Goal: Task Accomplishment & Management: Manage account settings

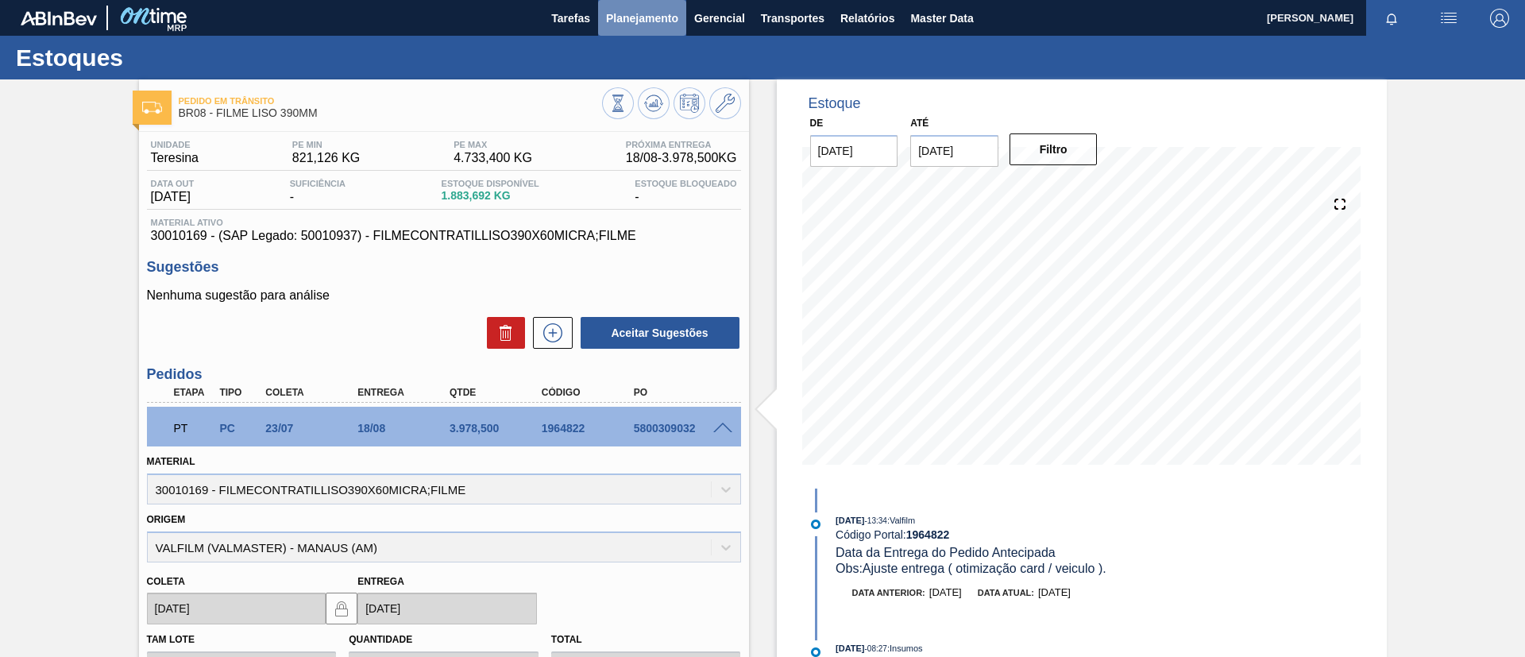
click at [632, 11] on span "Planejamento" at bounding box center [642, 18] width 72 height 19
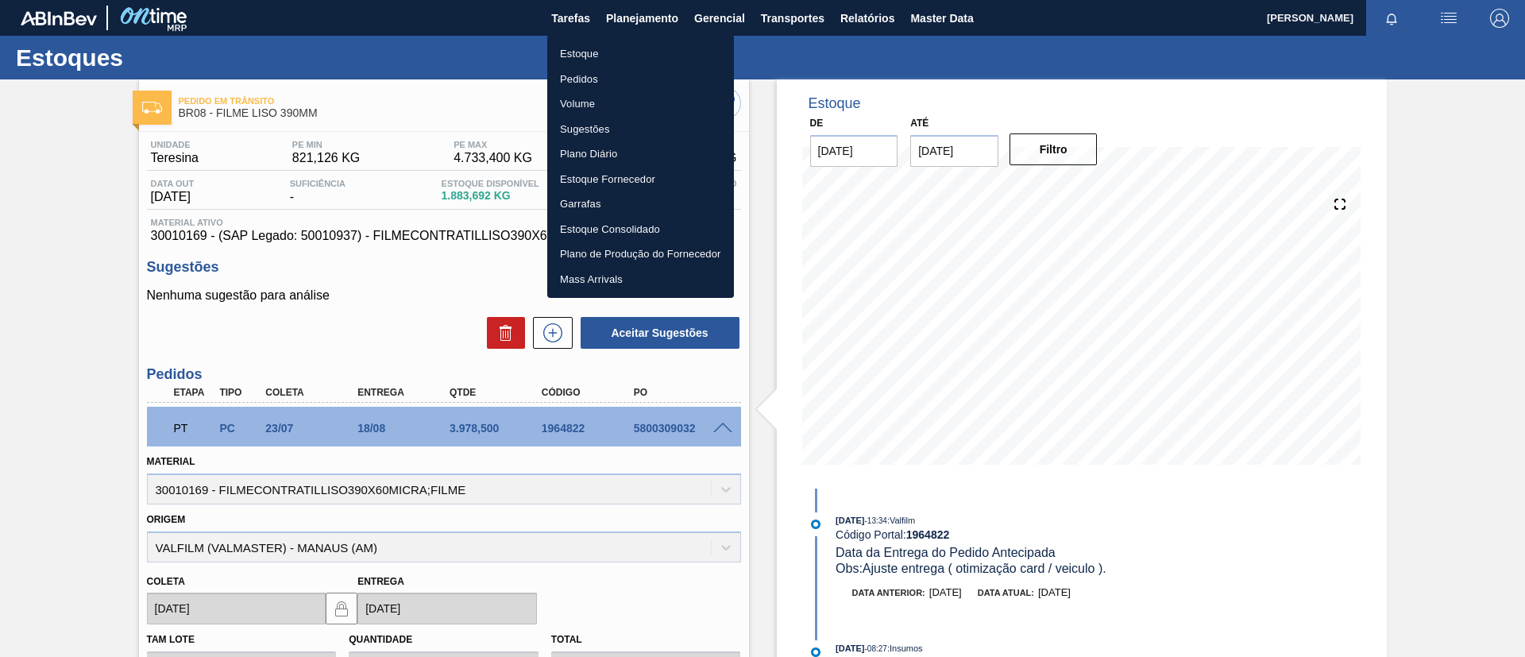
click at [641, 59] on li "Estoque" at bounding box center [640, 53] width 187 height 25
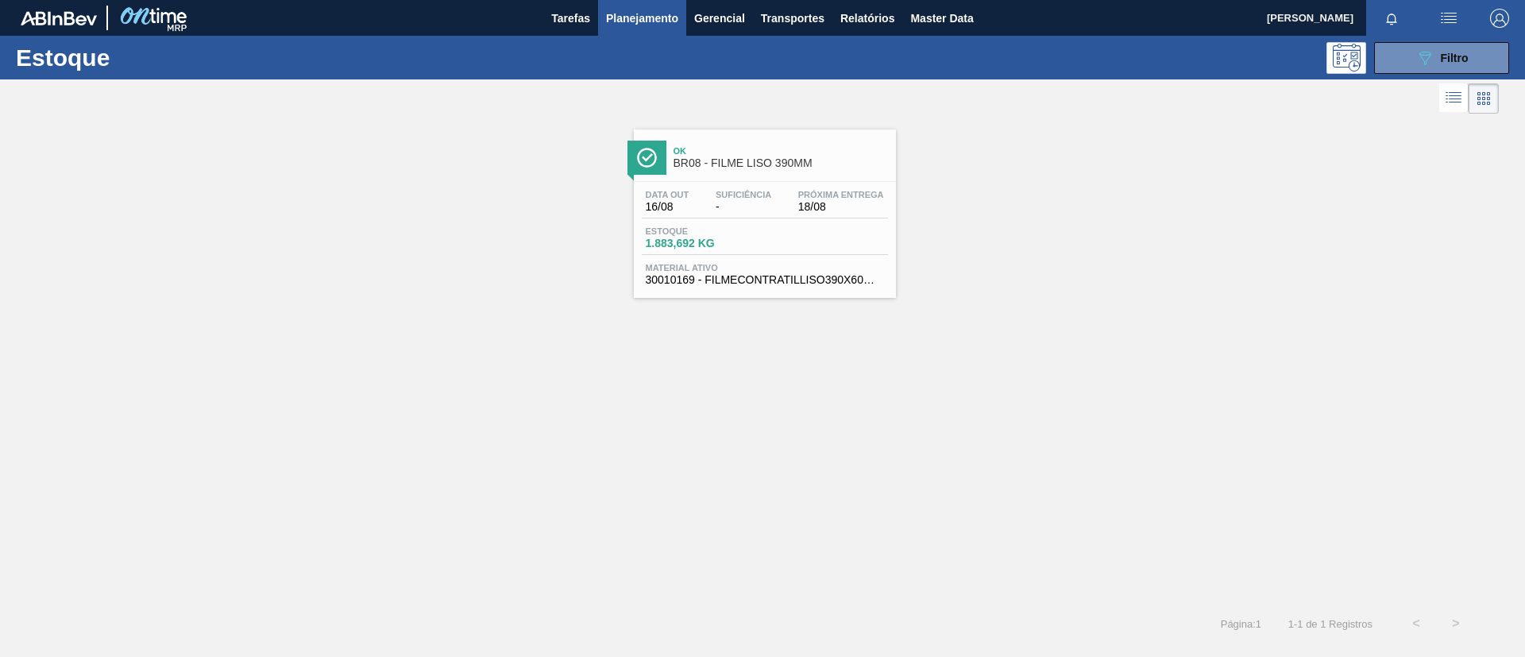
drag, startPoint x: 649, startPoint y: 27, endPoint x: 639, endPoint y: 50, distance: 25.2
click at [648, 27] on button "Planejamento" at bounding box center [642, 18] width 88 height 36
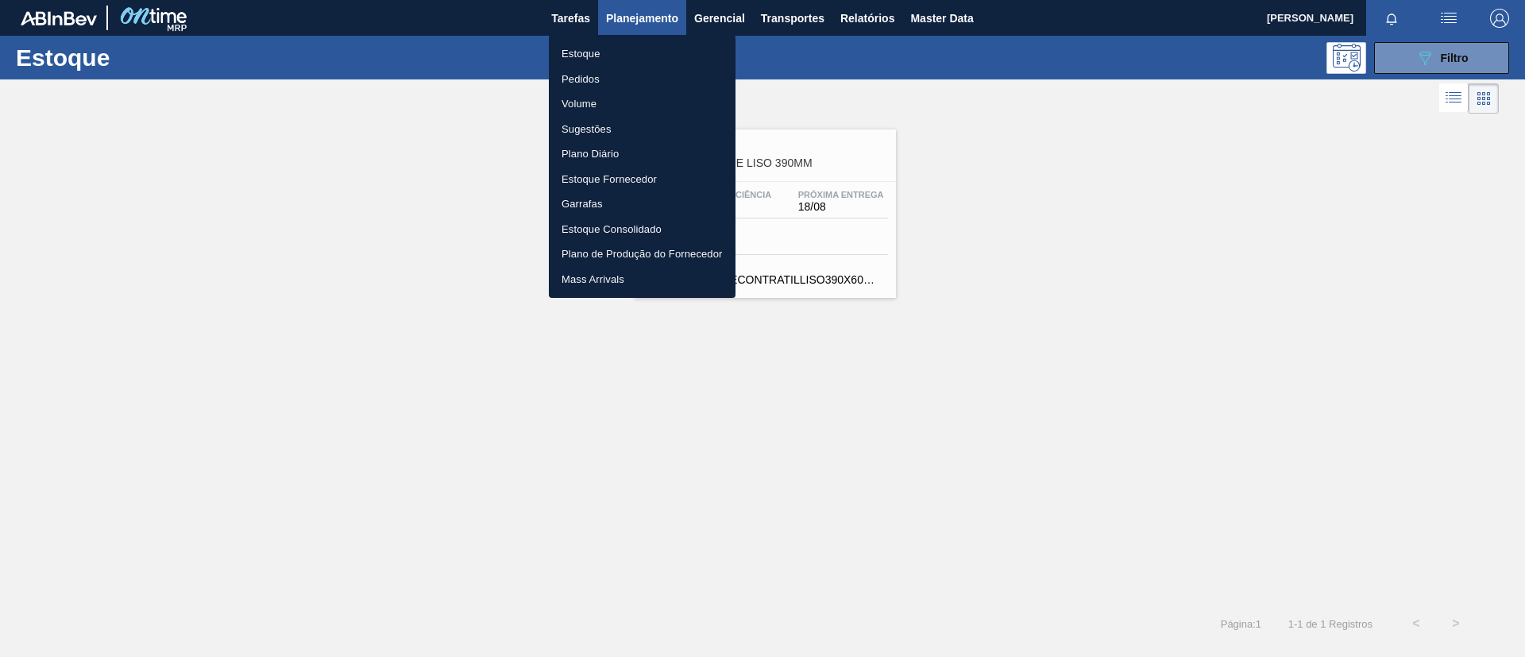
click at [632, 80] on li "Pedidos" at bounding box center [642, 79] width 187 height 25
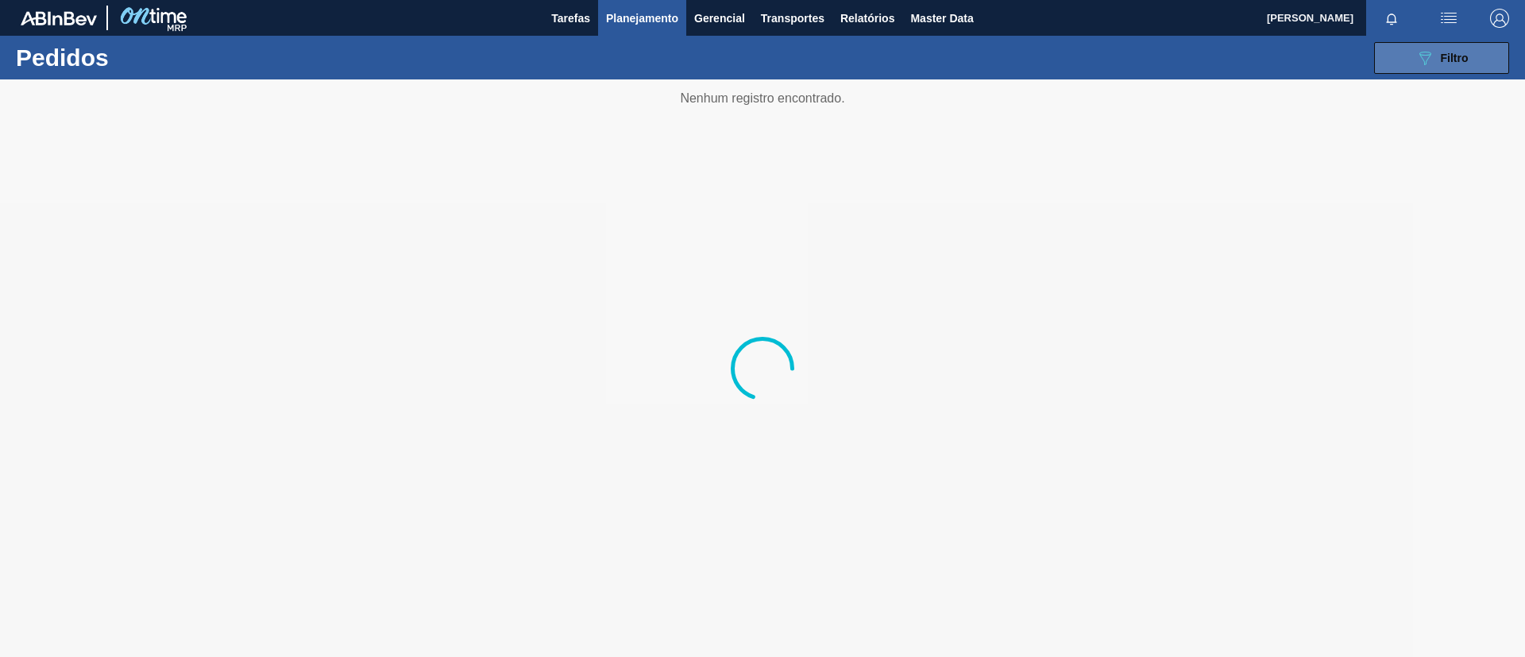
click at [1394, 48] on button "089F7B8B-B2A5-4AFE-B5C0-19BA573D28AC Filtro" at bounding box center [1441, 58] width 135 height 32
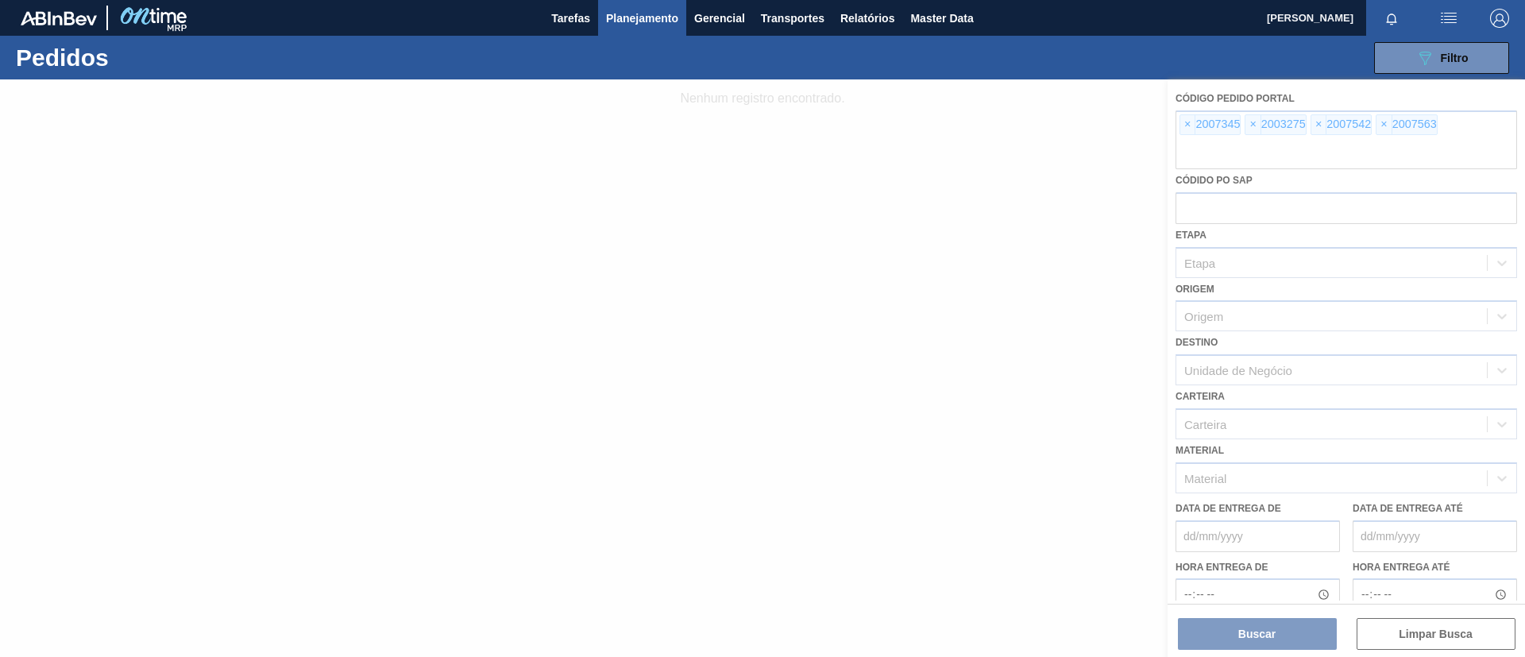
click at [1182, 119] on div at bounding box center [762, 368] width 1525 height 578
click at [1183, 123] on div at bounding box center [762, 368] width 1525 height 578
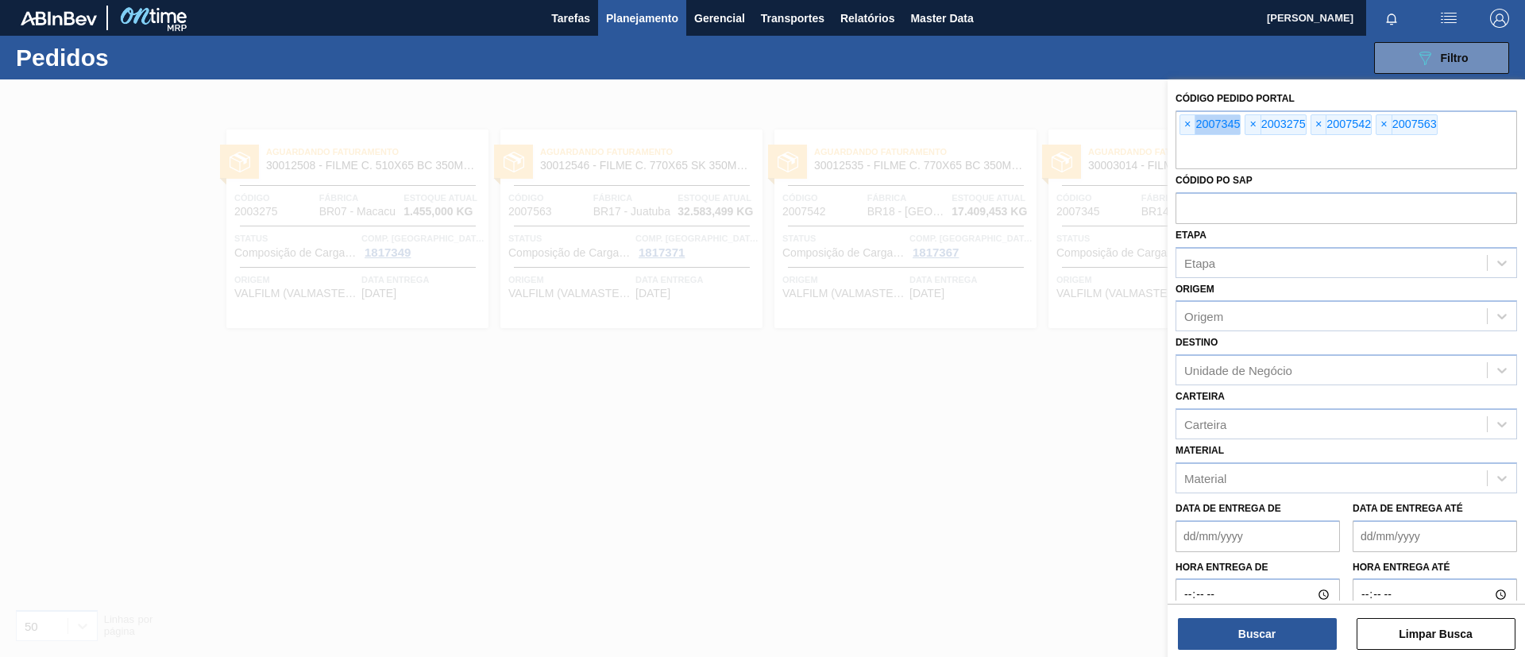
click at [1183, 123] on span "×" at bounding box center [1188, 124] width 15 height 19
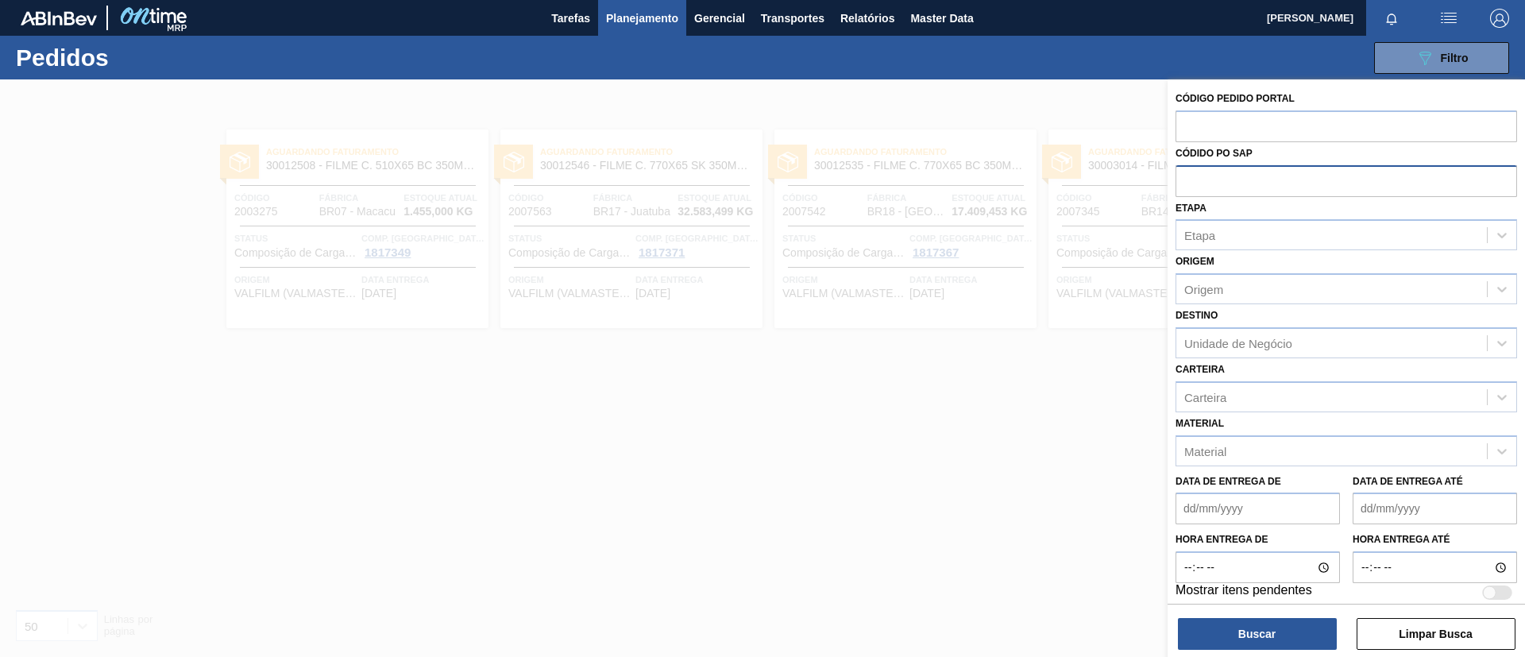
paste input "text"
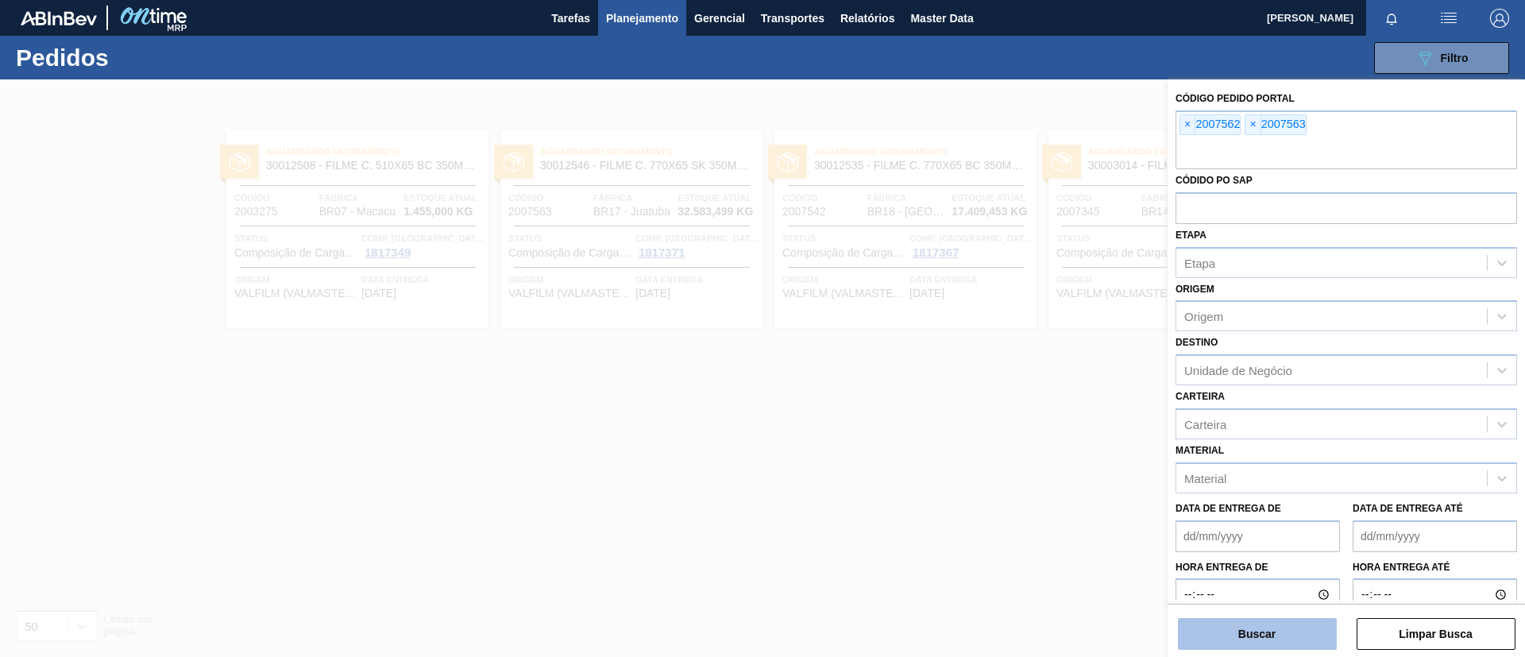
click at [1241, 637] on button "Buscar" at bounding box center [1257, 634] width 159 height 32
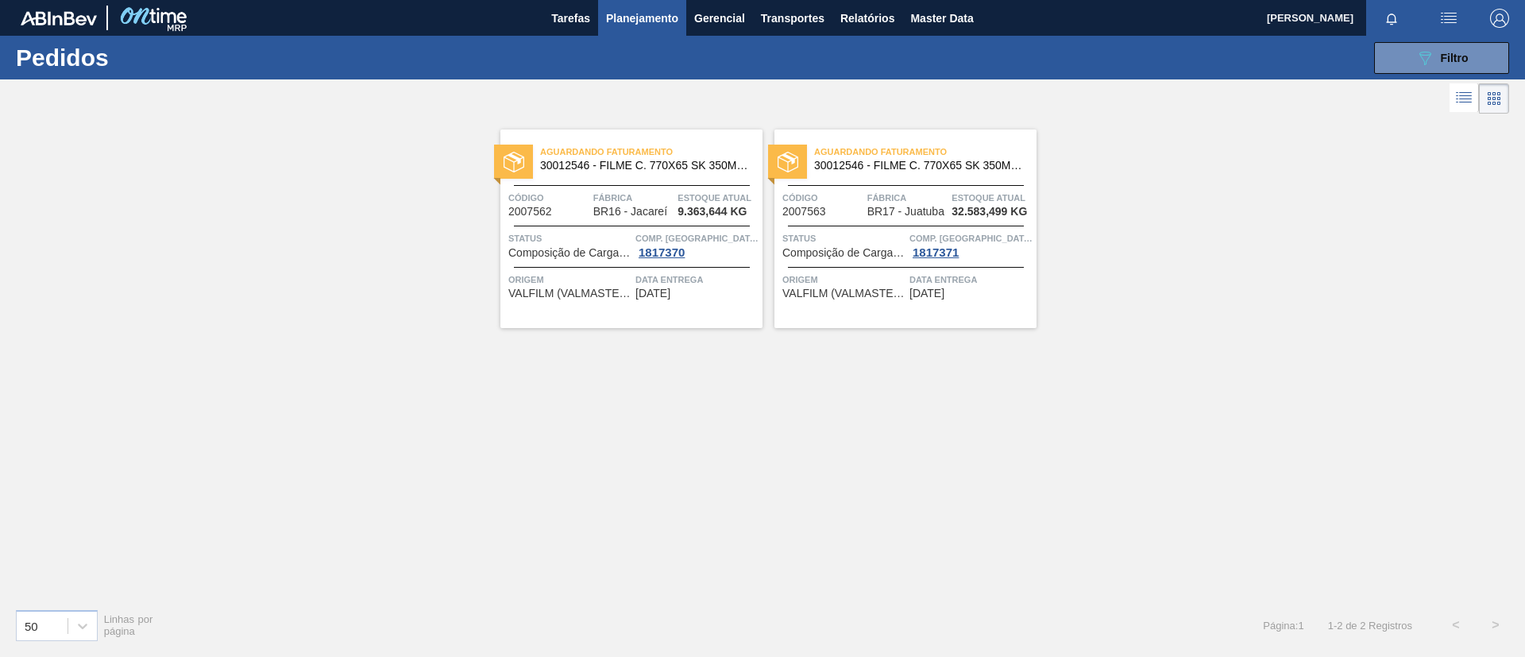
click at [902, 168] on span "30012546 - FILME C. 770X65 SK 350ML C12 429" at bounding box center [919, 166] width 210 height 12
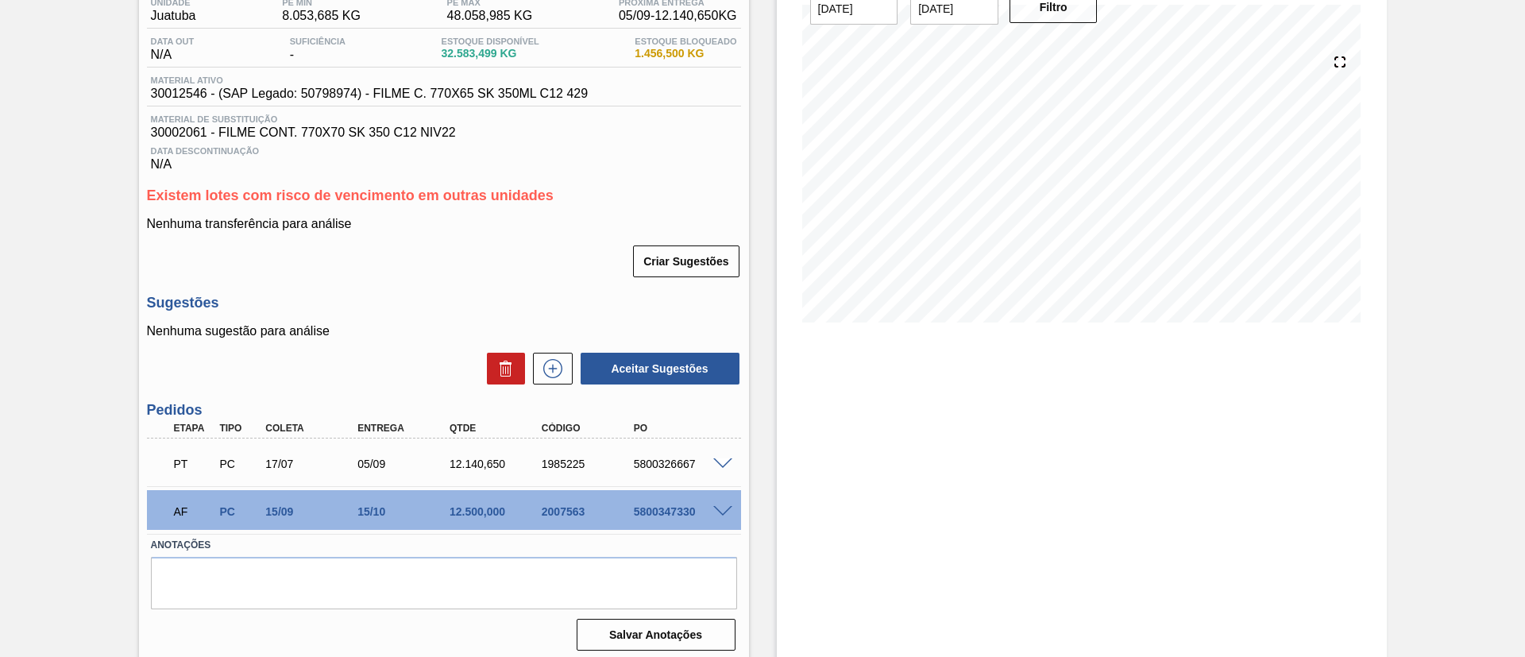
scroll to position [149, 0]
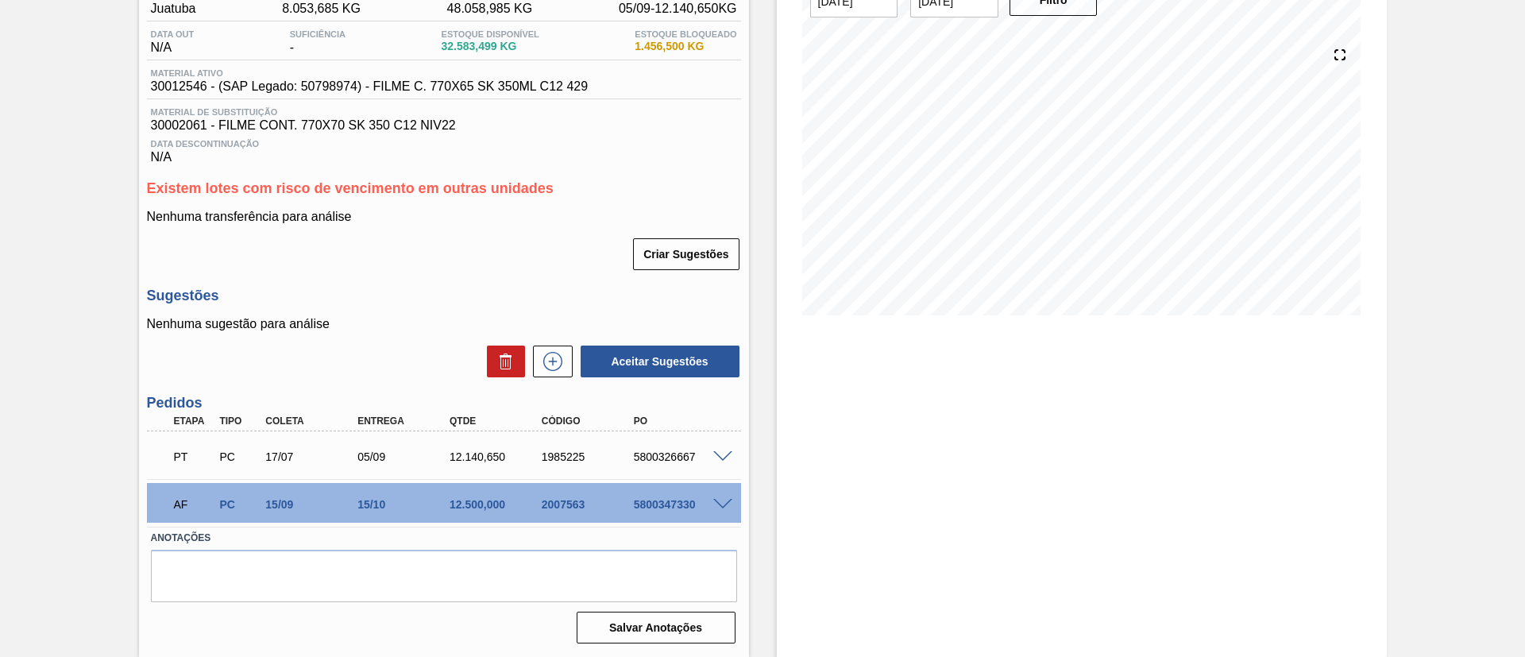
click at [714, 504] on span at bounding box center [722, 505] width 19 height 12
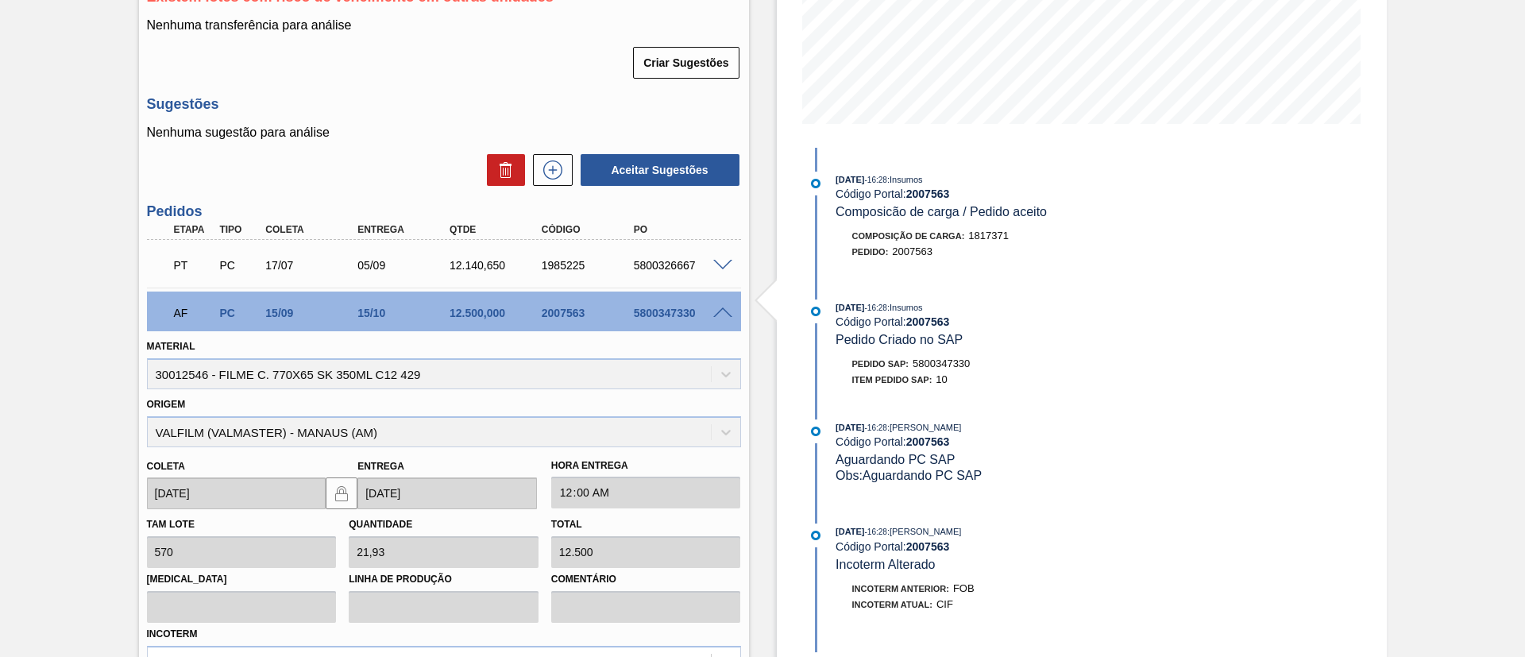
scroll to position [507, 0]
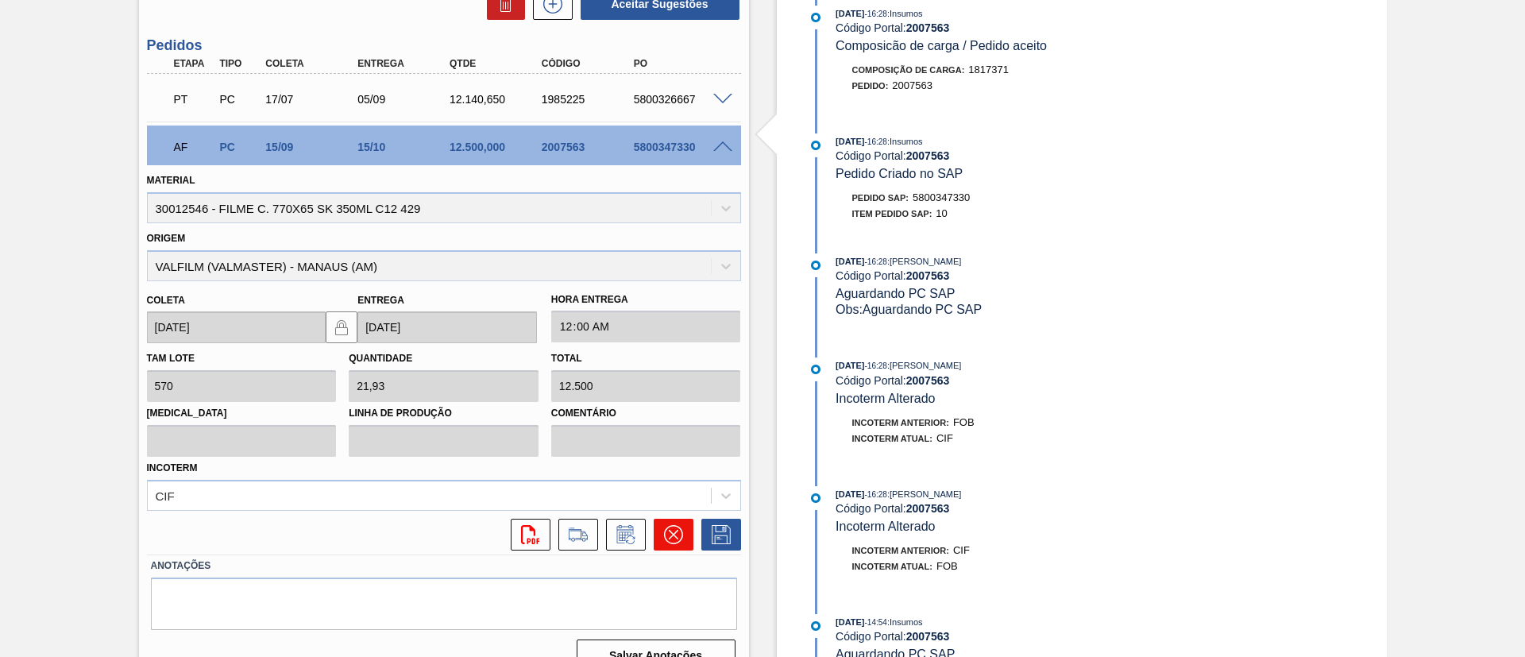
click at [659, 528] on button at bounding box center [674, 535] width 40 height 32
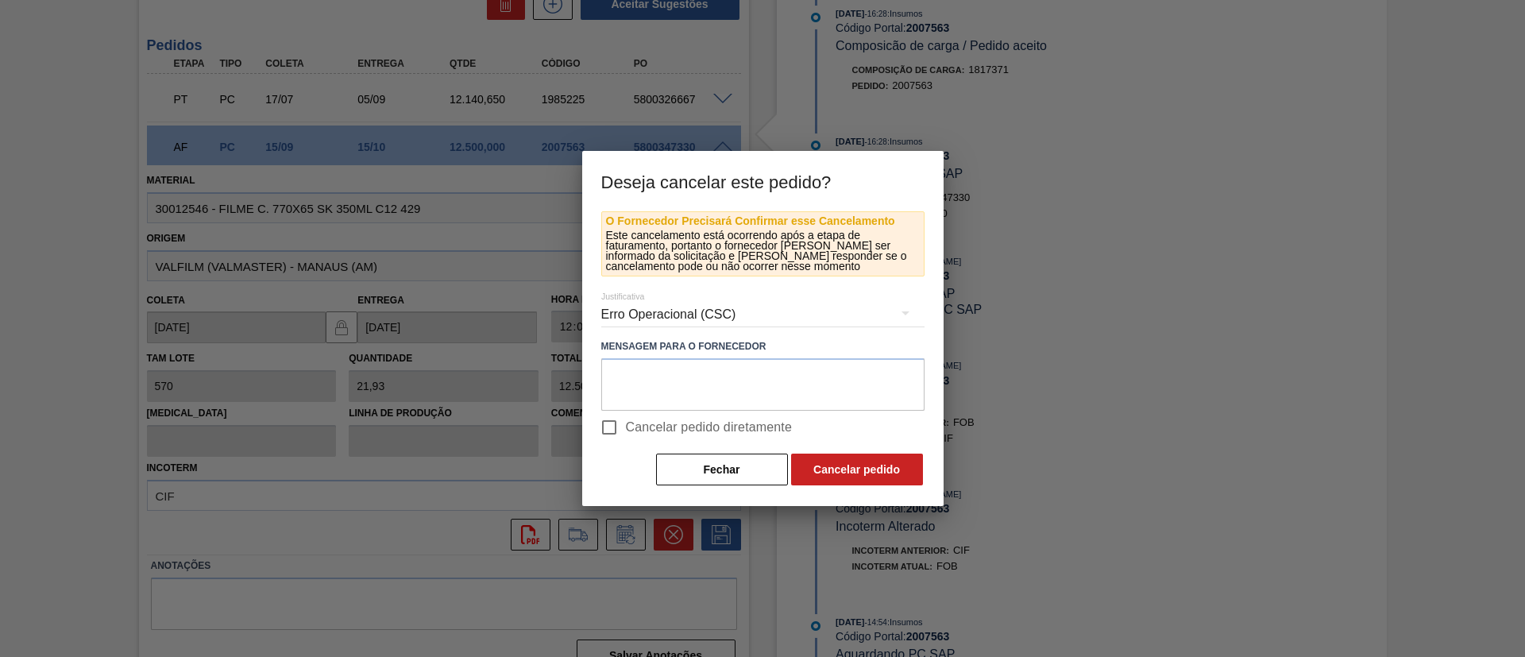
click at [710, 431] on span "Cancelar pedido diretamente" at bounding box center [709, 427] width 167 height 19
click at [626, 431] on input "Cancelar pedido diretamente" at bounding box center [609, 427] width 33 height 33
checkbox input "true"
click at [835, 478] on button "Cancelar pedido" at bounding box center [857, 470] width 132 height 32
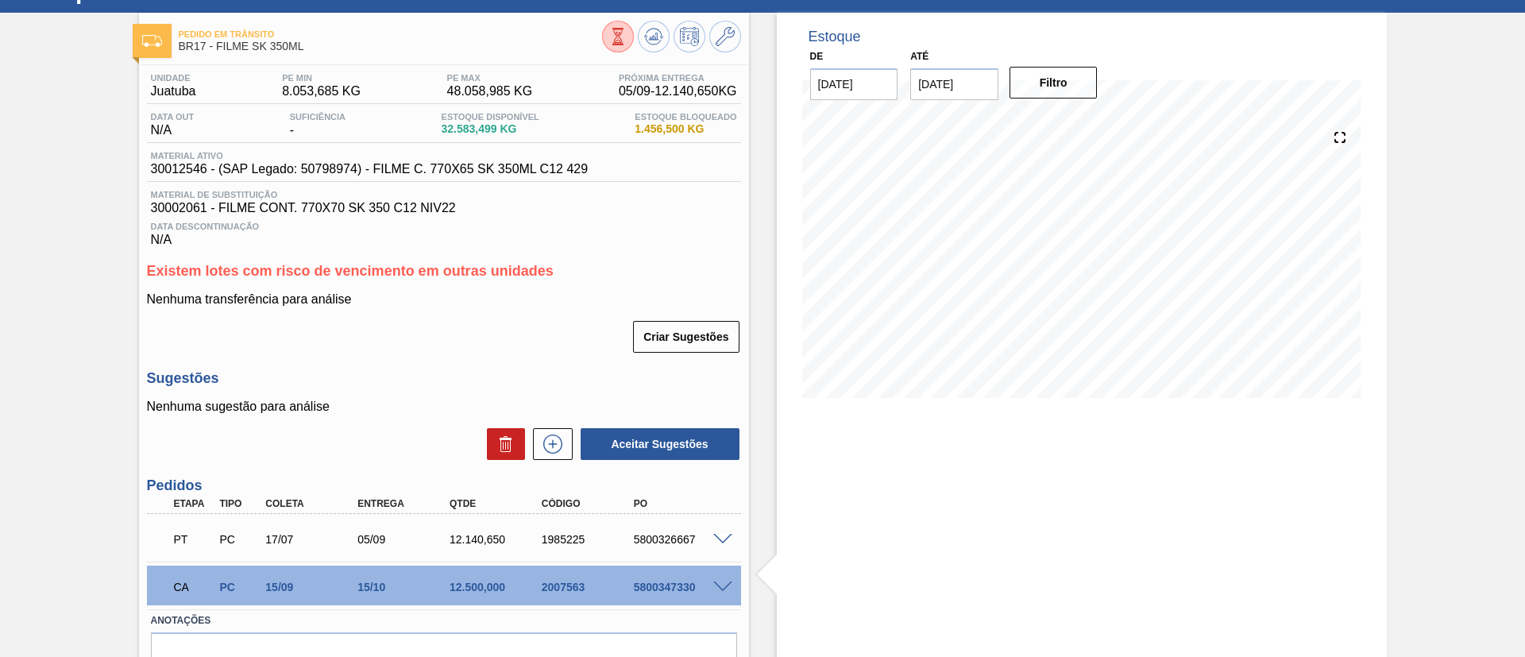
scroll to position [0, 0]
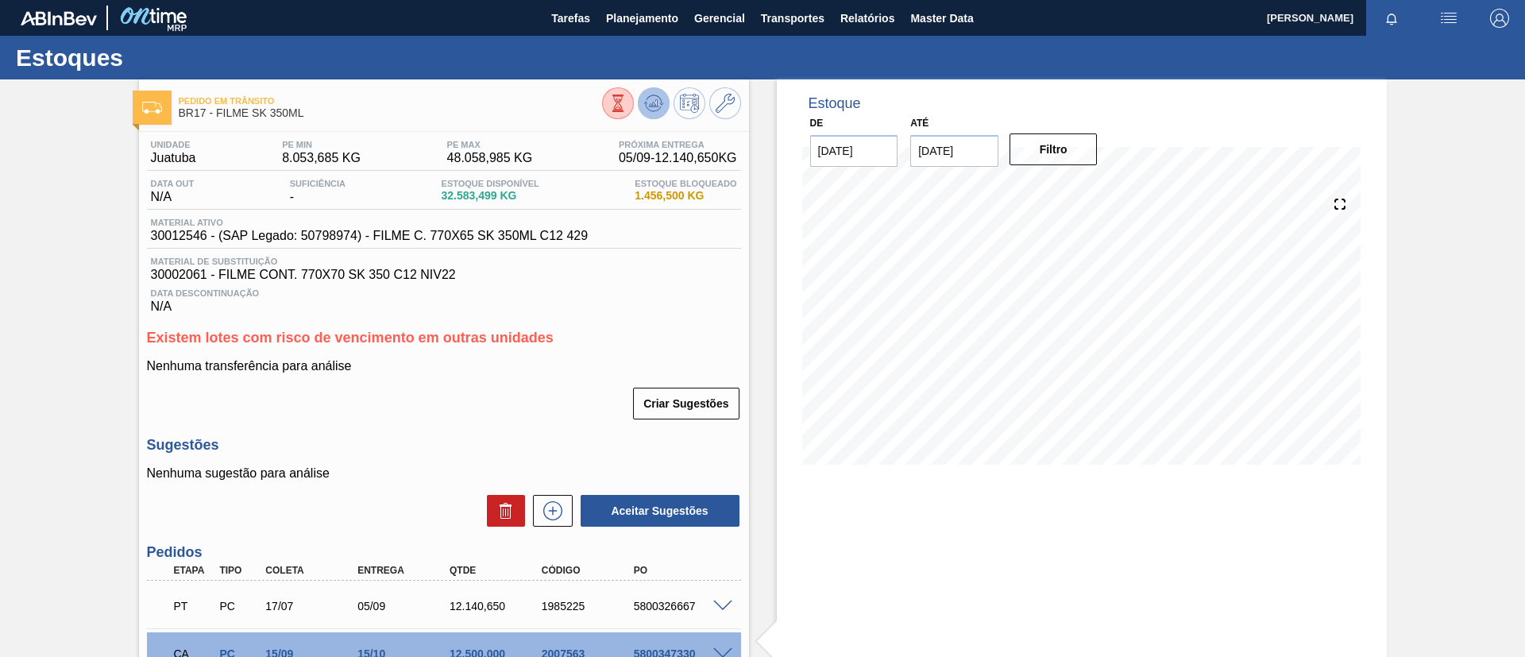
click at [658, 92] on button at bounding box center [654, 103] width 32 height 32
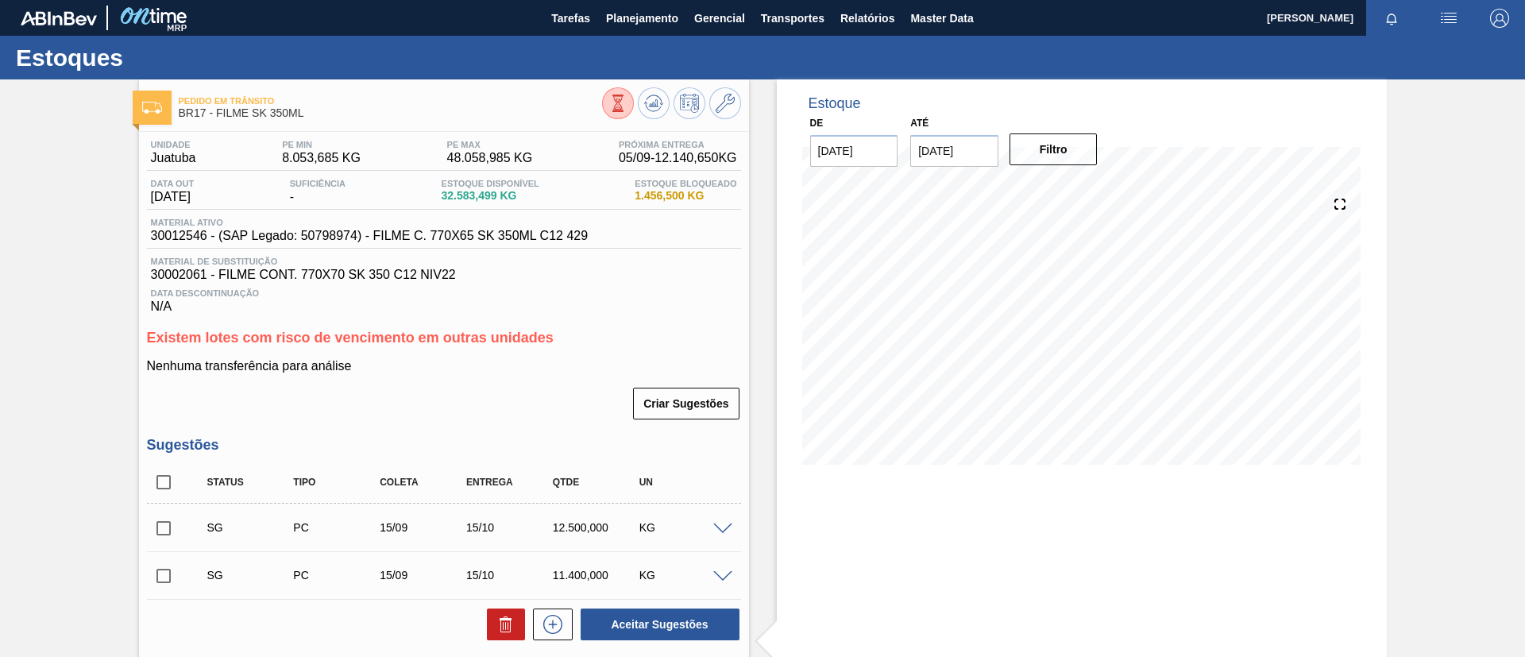
click at [162, 529] on input "checkbox" at bounding box center [163, 528] width 33 height 33
click at [669, 617] on button "Aceitar Sugestões" at bounding box center [660, 625] width 159 height 32
checkbox input "false"
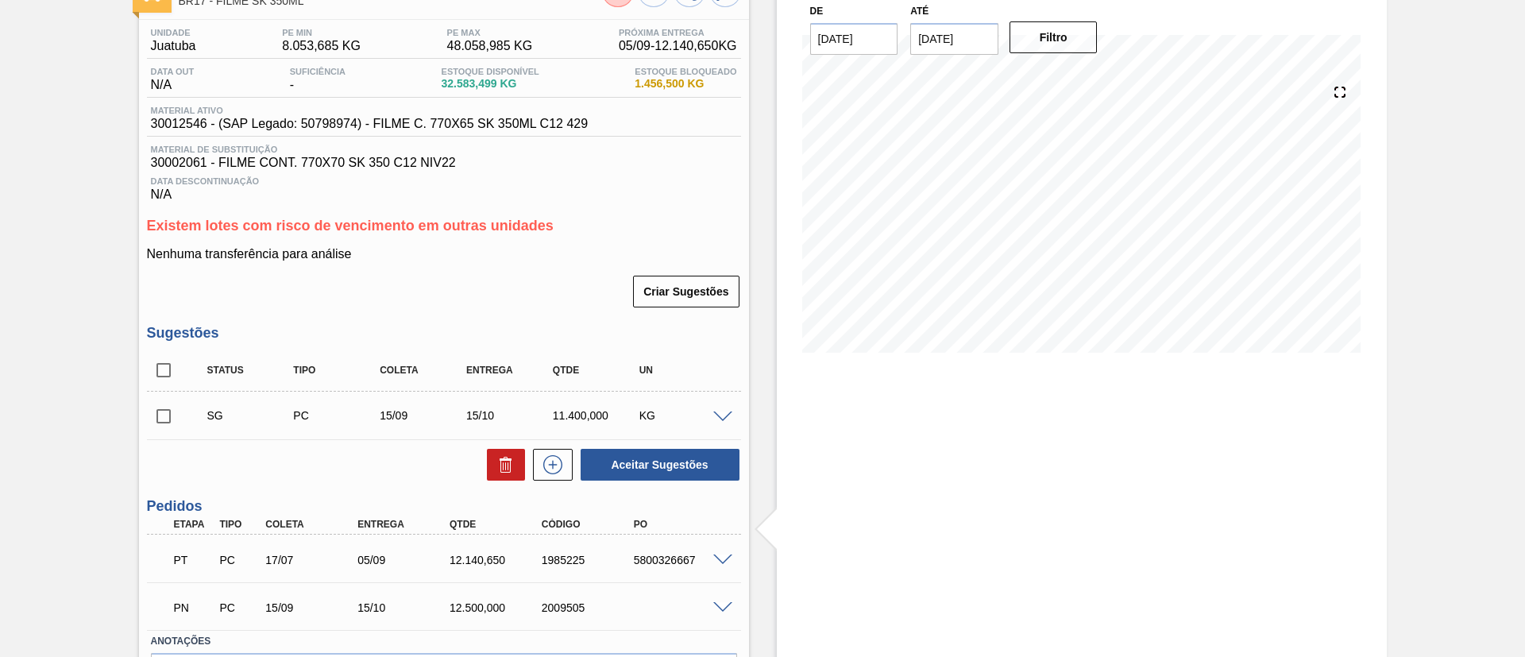
scroll to position [215, 0]
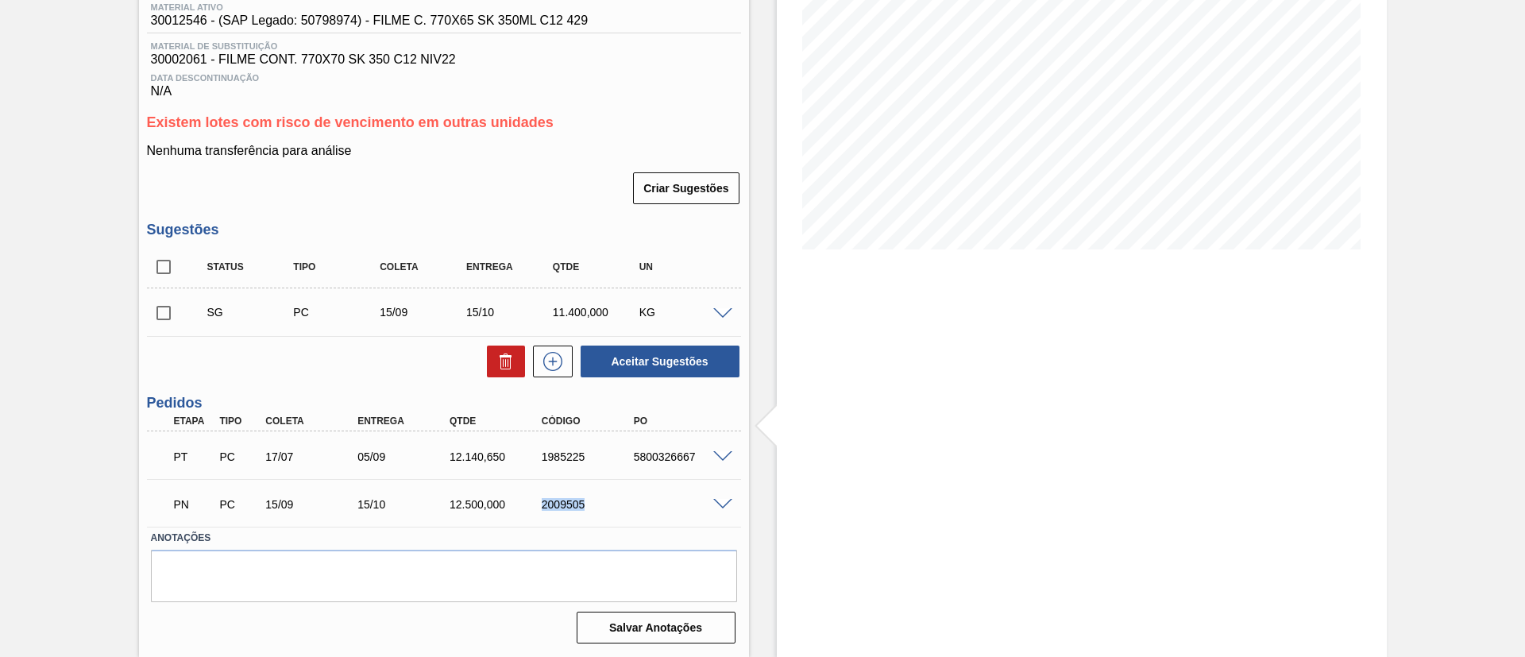
click at [652, 512] on div "PN PC 15/09 15/10 12.500,000 2009505" at bounding box center [440, 503] width 552 height 32
copy div "2009505"
click at [0, 254] on div "Pedido [PERSON_NAME] BR17 - FILME SK 350ML Unidade Juatuba PE MIN 8.053,685 KG …" at bounding box center [762, 260] width 1525 height 793
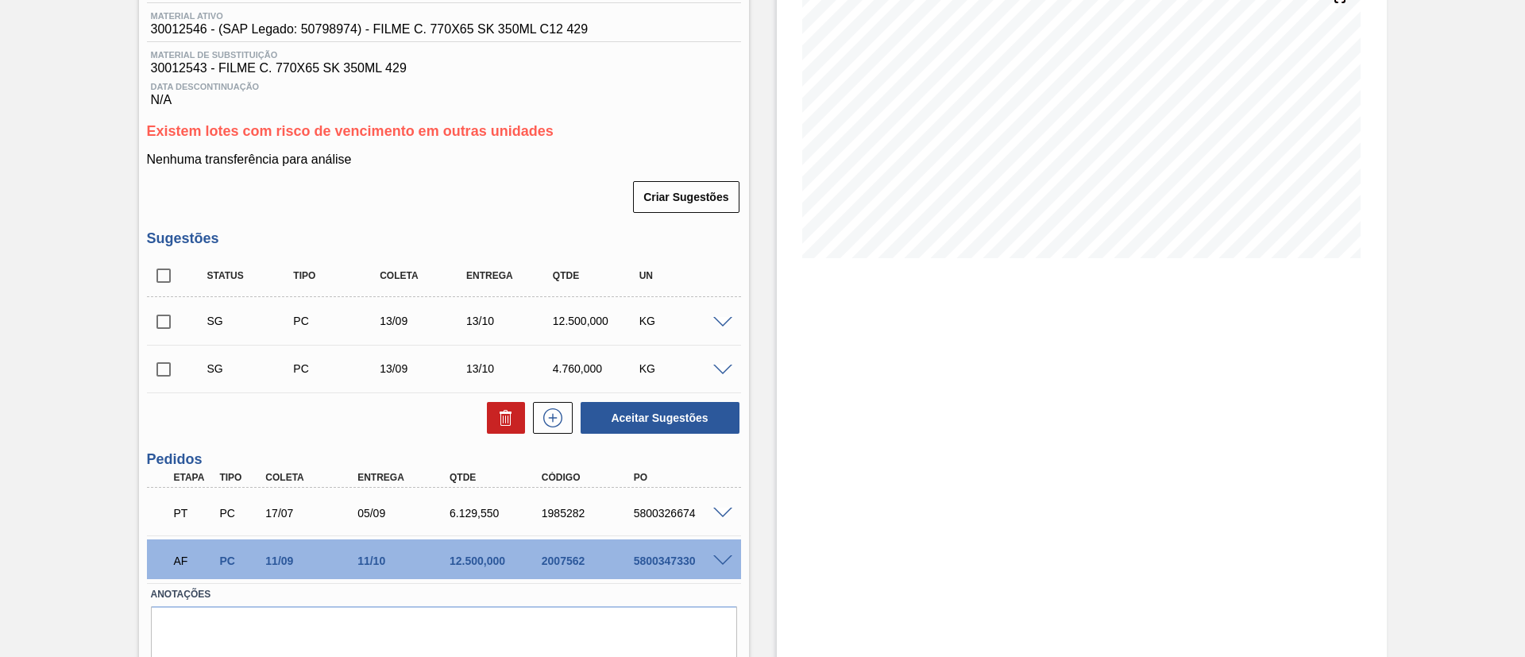
scroll to position [238, 0]
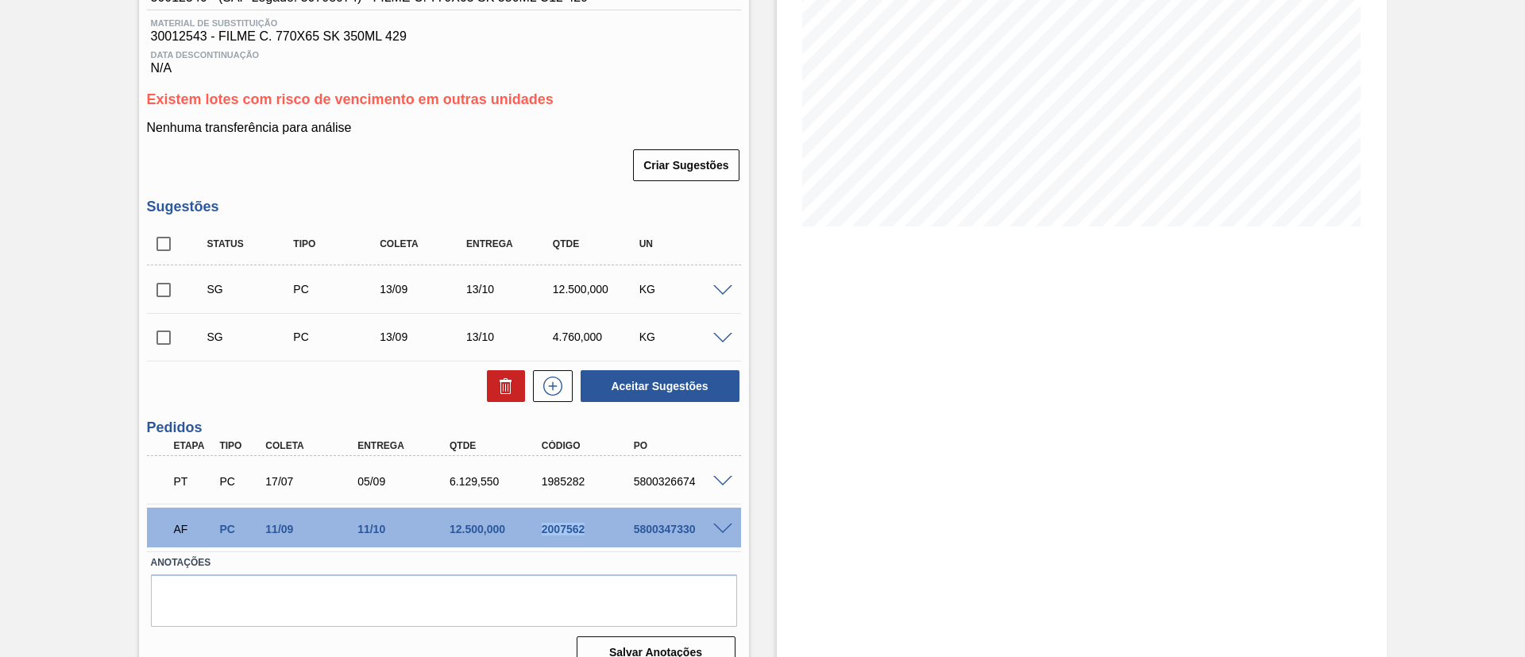
drag, startPoint x: 554, startPoint y: 525, endPoint x: 613, endPoint y: 530, distance: 59.0
click at [613, 530] on div "2007562" at bounding box center [577, 529] width 92 height 13
copy div "2007562"
